Goal: Task Accomplishment & Management: Use online tool/utility

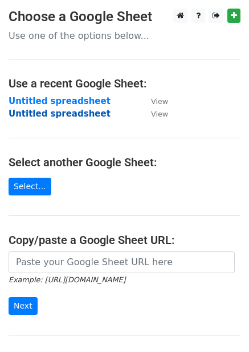
click at [67, 115] on strong "Untitled spreadsheet" at bounding box center [60, 113] width 102 height 10
click at [76, 114] on strong "Untitled spreadsheet" at bounding box center [60, 113] width 102 height 10
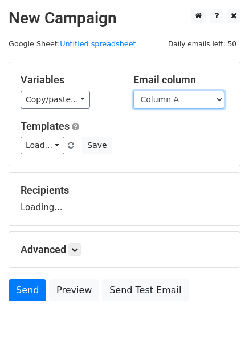
click at [171, 100] on select "Column A Column B Column C Column D Column E" at bounding box center [179, 100] width 91 height 18
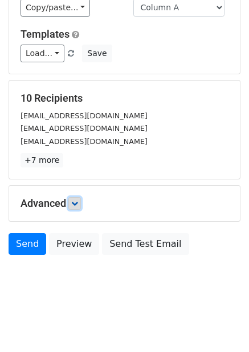
click at [78, 202] on icon at bounding box center [74, 203] width 7 height 7
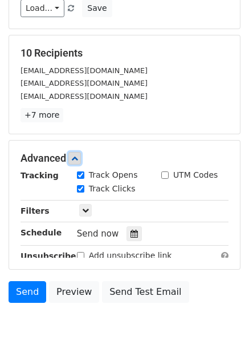
scroll to position [191, 0]
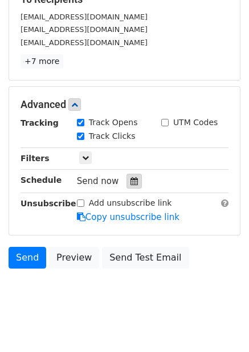
click at [131, 181] on icon at bounding box center [134, 181] width 7 height 8
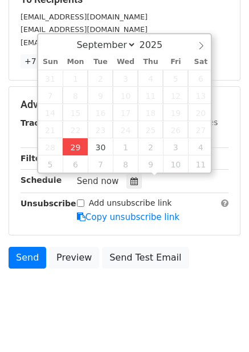
type input "2025-09-29 15:43"
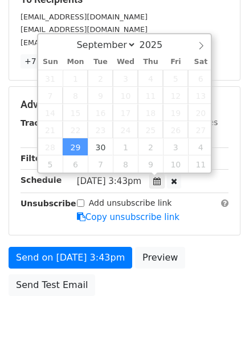
type input "03"
type input "43"
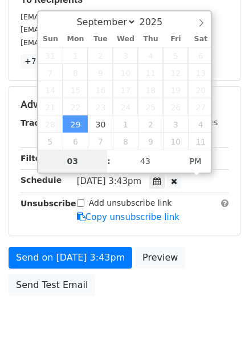
type input "4"
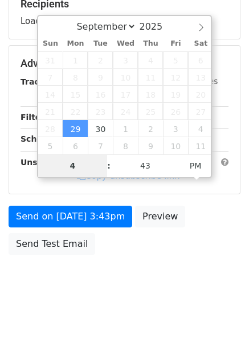
scroll to position [185, 0]
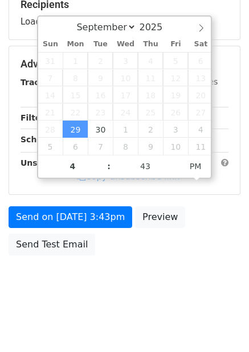
type input "2025-09-29 16:43"
click at [192, 244] on div "Send on Sep 29 at 3:43pm Preview Send Test Email" at bounding box center [124, 233] width 249 height 55
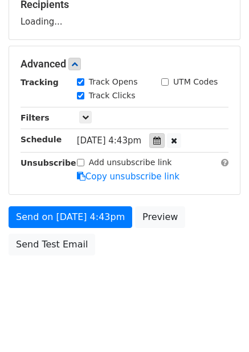
click at [169, 139] on div "Tracking Track Opens UTM Codes Track Clicks Filters Only include spreadsheet ro…" at bounding box center [125, 129] width 208 height 107
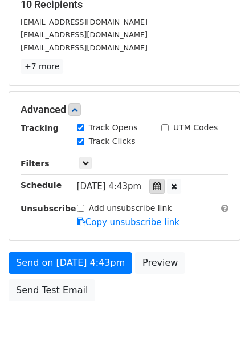
click at [165, 186] on div at bounding box center [157, 186] width 15 height 15
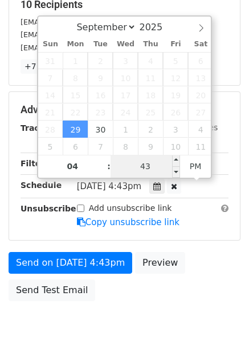
click at [134, 171] on input "43" at bounding box center [146, 166] width 70 height 23
type input "22"
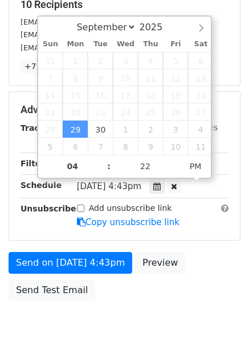
type input "2025-09-29 16:22"
click at [223, 265] on div "Send on Sep 29 at 4:43pm Preview Send Test Email" at bounding box center [124, 279] width 249 height 55
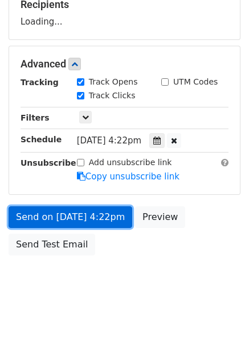
click at [102, 217] on link "Send on Sep 29 at 4:22pm" at bounding box center [71, 217] width 124 height 22
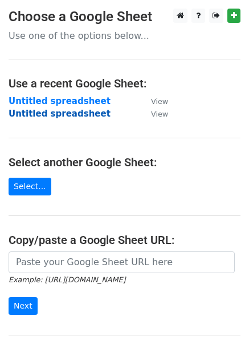
click at [68, 112] on strong "Untitled spreadsheet" at bounding box center [60, 113] width 102 height 10
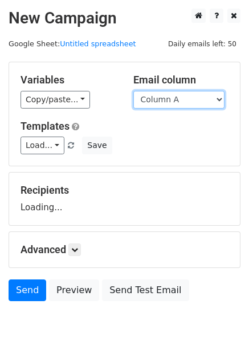
drag, startPoint x: 184, startPoint y: 94, endPoint x: 185, endPoint y: 108, distance: 14.4
click at [184, 94] on select "Column A Column B Column C Column D Column E" at bounding box center [179, 100] width 91 height 18
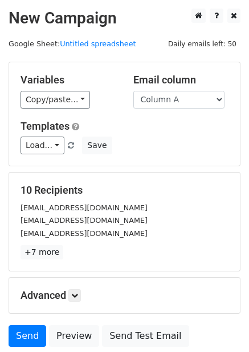
click at [186, 130] on h5 "Templates" at bounding box center [125, 126] width 208 height 13
click at [193, 104] on select "Column A Column B Column C Column D Column E" at bounding box center [179, 100] width 91 height 18
select select "Column B"
click at [134, 91] on select "Column A Column B Column C Column D Column E" at bounding box center [179, 100] width 91 height 18
click at [193, 197] on div "10 Recipients gradweb@tamucc.edu faoweb@tamucc.edu webmaster@techopedia.com +7 …" at bounding box center [125, 221] width 208 height 75
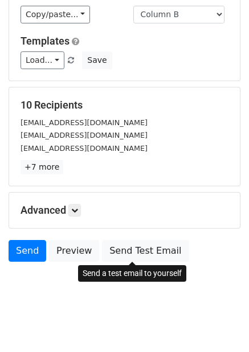
scroll to position [92, 0]
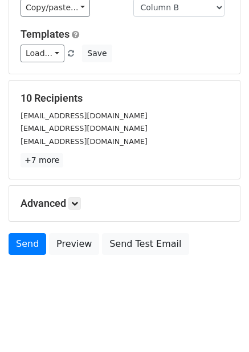
click at [245, 195] on main "New Campaign Daily emails left: 50 Google Sheet: Untitled spreadsheet Variables…" at bounding box center [124, 89] width 249 height 344
click at [78, 201] on icon at bounding box center [74, 203] width 7 height 7
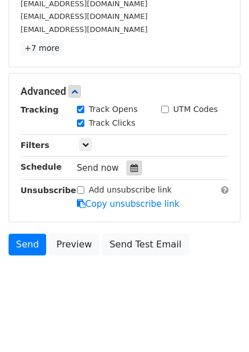
click at [131, 168] on icon at bounding box center [134, 168] width 7 height 8
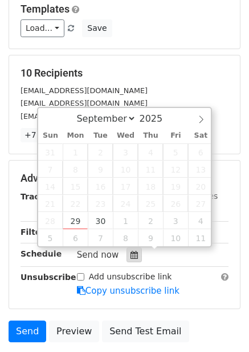
scroll to position [204, 0]
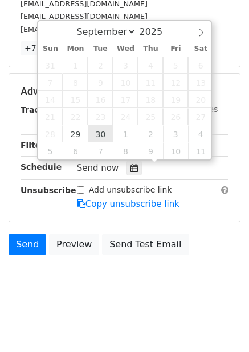
type input "2025-09-30 12:00"
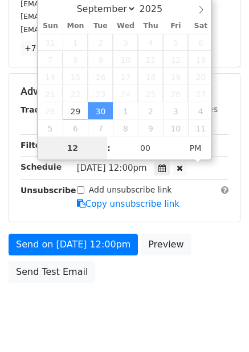
type input "5"
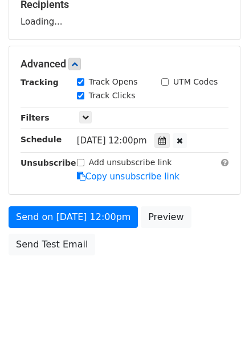
type input "2025-09-30 17:00"
click at [163, 260] on body "New Campaign Daily emails left: 50 Google Sheet: Untitled spreadsheet Variables…" at bounding box center [124, 64] width 249 height 483
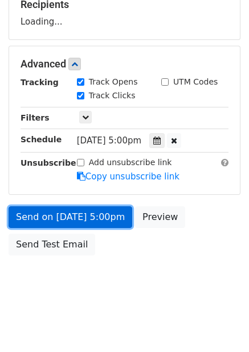
click at [95, 209] on link "Send on Sep 30 at 5:00pm" at bounding box center [71, 217] width 124 height 22
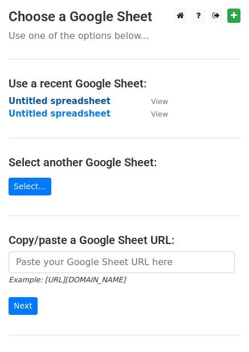
click at [89, 104] on strong "Untitled spreadsheet" at bounding box center [60, 101] width 102 height 10
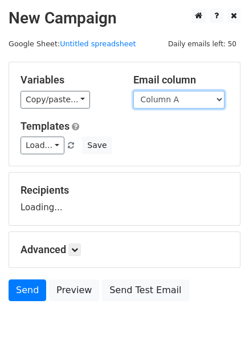
click at [181, 103] on select "Column A Column B Column C Column D Column E Column F" at bounding box center [179, 100] width 91 height 18
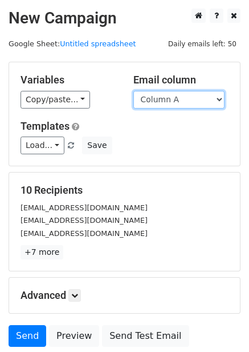
click at [191, 107] on select "Column A Column B Column C Column D Column E Column F" at bounding box center [179, 100] width 91 height 18
select select "Column C"
click at [134, 91] on select "Column A Column B Column C Column D Column E Column F" at bounding box center [179, 100] width 91 height 18
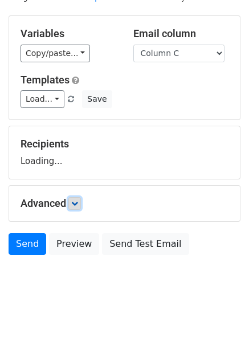
click at [78, 201] on icon at bounding box center [74, 203] width 7 height 7
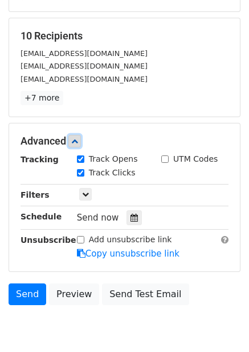
scroll to position [204, 0]
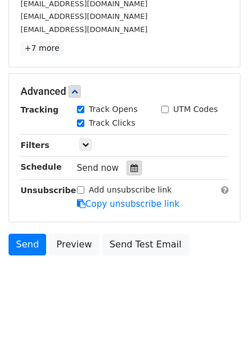
click at [135, 163] on div at bounding box center [134, 167] width 15 height 15
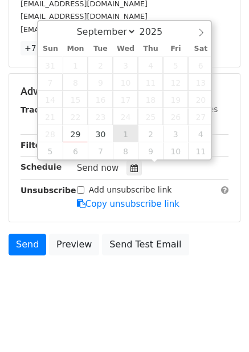
type input "2025-10-01 12:00"
select select "9"
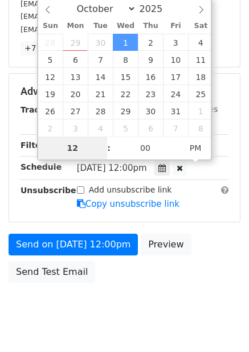
type input "6"
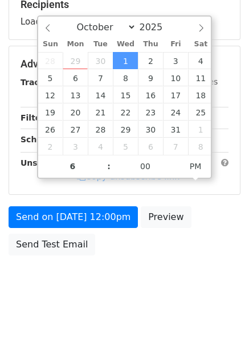
type input "2025-10-01 18:00"
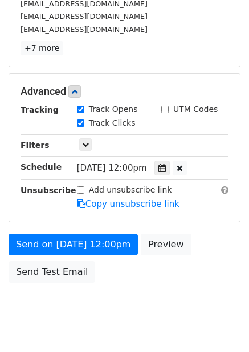
click at [229, 200] on div "Add unsubscribe link Copy unsubscribe link" at bounding box center [152, 197] width 169 height 26
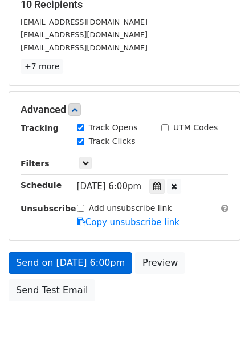
click at [95, 252] on div "Send on Oct 1 at 6:00pm Preview Send Test Email" at bounding box center [124, 279] width 249 height 55
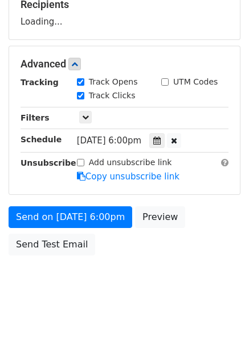
click at [98, 203] on form "Variables Copy/paste... {{Column A}} {{Column B}} {{Column C}} {{Column D}} {{C…" at bounding box center [125, 68] width 232 height 385
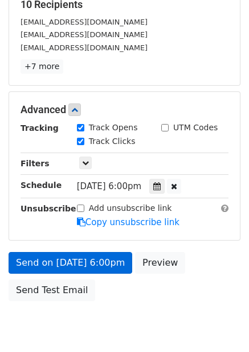
scroll to position [204, 0]
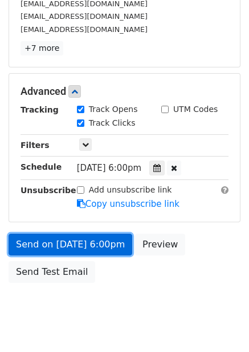
click at [104, 249] on link "Send on Oct 1 at 6:00pm" at bounding box center [71, 244] width 124 height 22
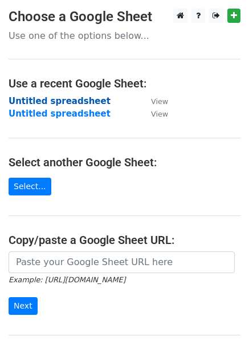
click at [83, 101] on strong "Untitled spreadsheet" at bounding box center [60, 101] width 102 height 10
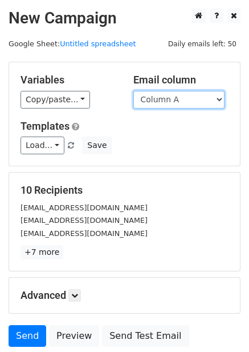
click at [192, 95] on select "Column A Column B Column C Column D Column E Column F" at bounding box center [179, 100] width 91 height 18
select select "Column D"
click at [134, 91] on select "Column A Column B Column C Column D Column E Column F" at bounding box center [179, 100] width 91 height 18
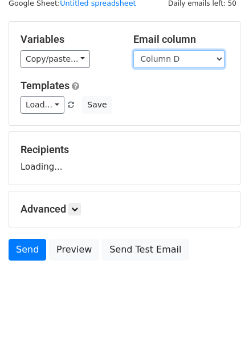
scroll to position [46, 0]
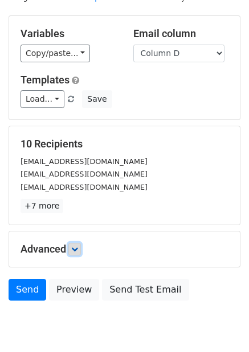
click at [77, 246] on icon at bounding box center [74, 248] width 7 height 7
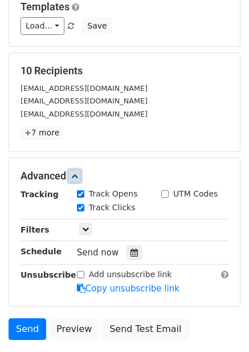
scroll to position [204, 0]
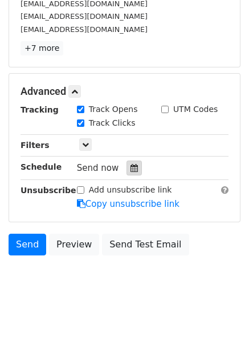
click at [133, 168] on div at bounding box center [134, 167] width 15 height 15
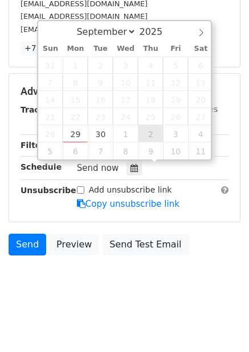
type input "2025-10-02 12:00"
select select "9"
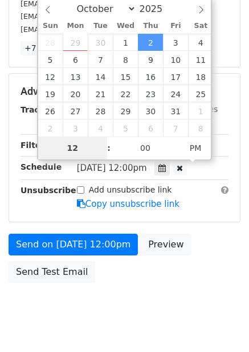
type input "7"
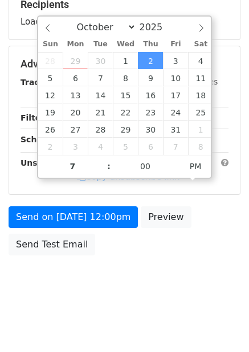
type input "2025-10-02 19:00"
click at [182, 248] on div "Send on Oct 2 at 12:00pm Preview Send Test Email" at bounding box center [124, 233] width 249 height 55
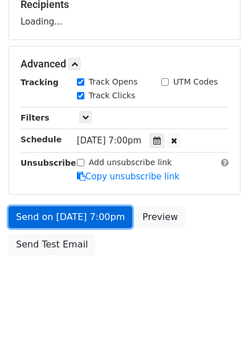
click at [112, 211] on link "Send on Oct 2 at 7:00pm" at bounding box center [71, 217] width 124 height 22
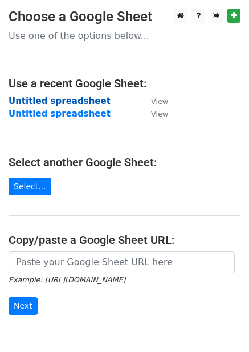
click at [63, 104] on strong "Untitled spreadsheet" at bounding box center [60, 101] width 102 height 10
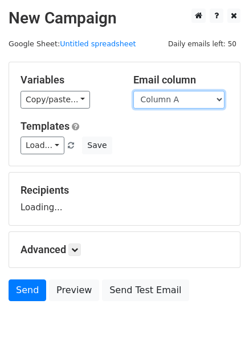
drag, startPoint x: 200, startPoint y: 98, endPoint x: 201, endPoint y: 106, distance: 8.1
click at [200, 98] on select "Column A Column B Column C Column D Column E Column F" at bounding box center [179, 100] width 91 height 18
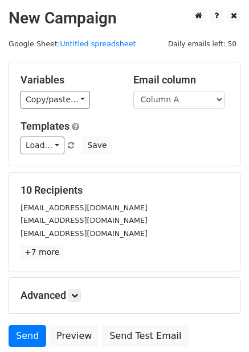
click at [194, 176] on div "10 Recipients [EMAIL_ADDRESS][DOMAIN_NAME] [EMAIL_ADDRESS][DOMAIN_NAME] [EMAIL_…" at bounding box center [124, 221] width 231 height 98
click at [189, 98] on select "Column A Column B Column C Column D Column E Column F" at bounding box center [179, 100] width 91 height 18
select select "Column E"
click at [134, 91] on select "Column A Column B Column C Column D Column E Column F" at bounding box center [179, 100] width 91 height 18
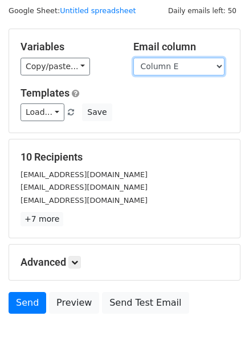
scroll to position [35, 0]
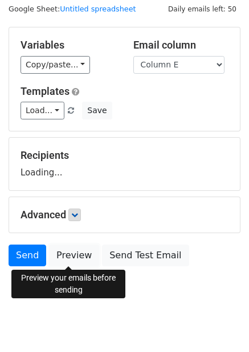
click at [77, 259] on link "Preview" at bounding box center [74, 255] width 50 height 22
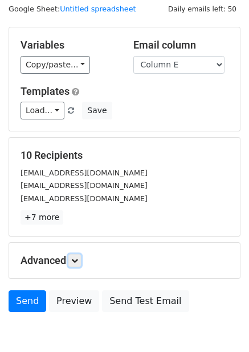
drag, startPoint x: 83, startPoint y: 260, endPoint x: 80, endPoint y: 252, distance: 9.0
click at [81, 260] on link at bounding box center [74, 260] width 13 height 13
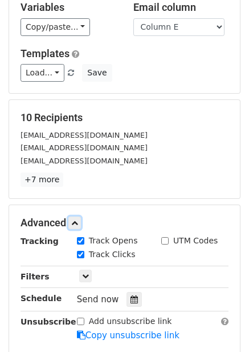
scroll to position [92, 0]
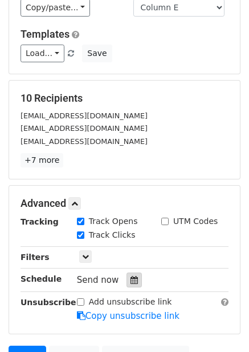
click at [131, 281] on icon at bounding box center [134, 280] width 7 height 8
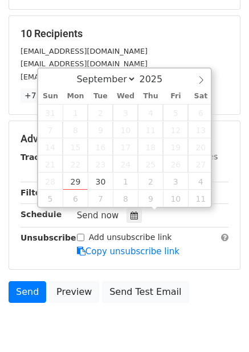
scroll to position [204, 0]
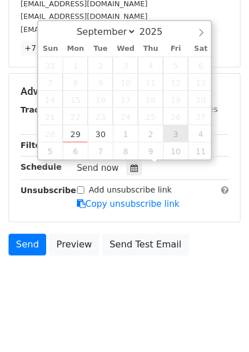
type input "2025-10-03 12:00"
select select "9"
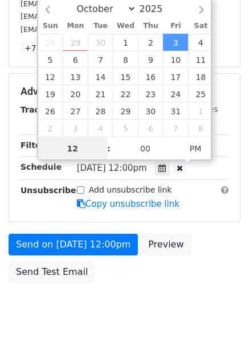
scroll to position [1, 0]
type input "8"
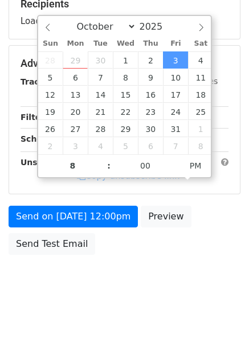
type input "2025-10-03 20:00"
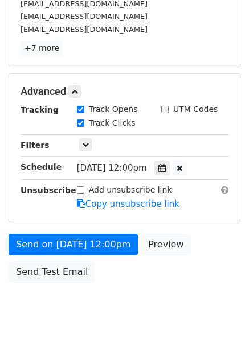
click at [209, 277] on div "Send on Oct 3 at 12:00pm Preview Send Test Email" at bounding box center [124, 260] width 249 height 55
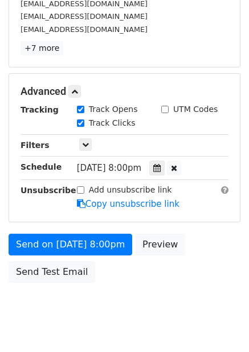
scroll to position [185, 0]
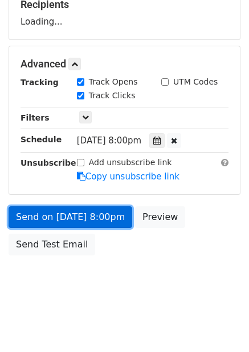
click at [100, 224] on link "Send on Oct 3 at 8:00pm" at bounding box center [71, 217] width 124 height 22
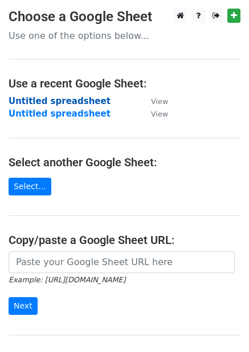
click at [84, 100] on strong "Untitled spreadsheet" at bounding box center [60, 101] width 102 height 10
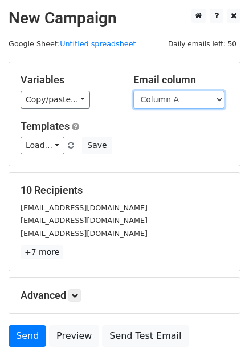
click at [206, 99] on select "Column A Column B Column C Column D Column E Column F" at bounding box center [179, 100] width 91 height 18
select select "Column F"
click at [134, 91] on select "Column A Column B Column C Column D Column E Column F" at bounding box center [179, 100] width 91 height 18
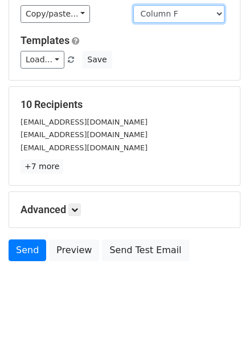
scroll to position [92, 0]
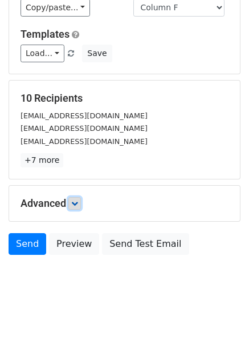
click at [78, 205] on icon at bounding box center [74, 203] width 7 height 7
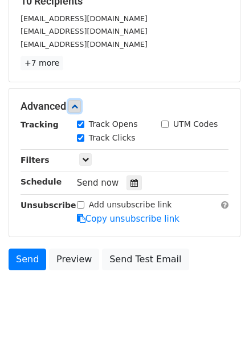
scroll to position [193, 0]
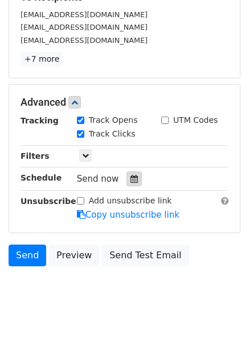
click at [133, 176] on div at bounding box center [134, 178] width 15 height 15
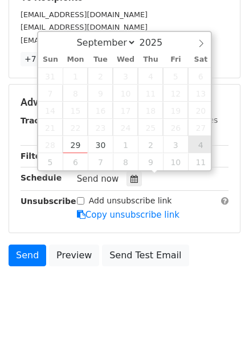
type input "[DATE] 12:00"
select select "9"
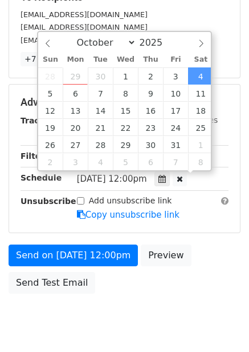
scroll to position [1, 0]
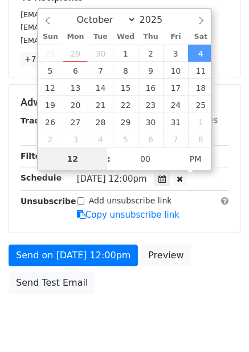
type input "9"
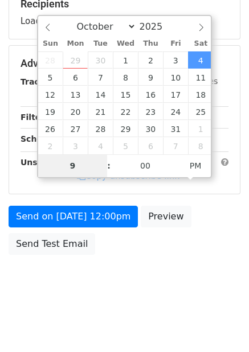
scroll to position [185, 0]
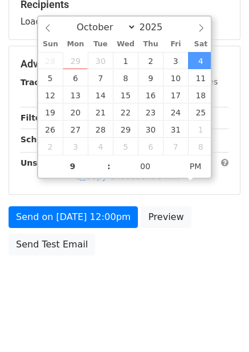
type input "[DATE] 21:00"
click at [243, 255] on div "Send on [DATE] 12:00pm Preview Send Test Email" at bounding box center [124, 233] width 249 height 55
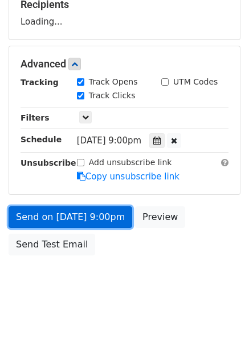
click at [103, 225] on link "Send on [DATE] 9:00pm" at bounding box center [71, 217] width 124 height 22
